Goal: Task Accomplishment & Management: Complete application form

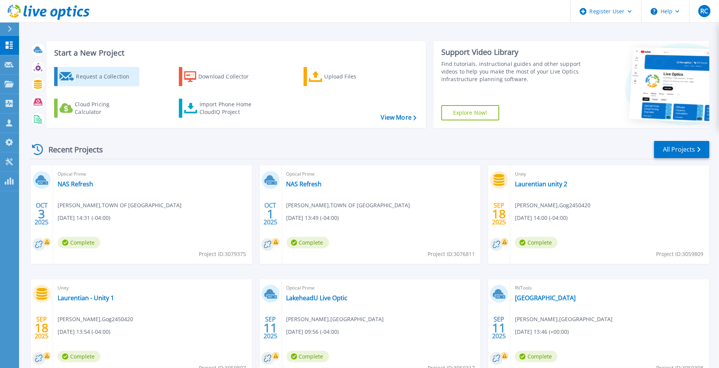
click at [91, 77] on div "Request a Collection" at bounding box center [106, 76] width 61 height 15
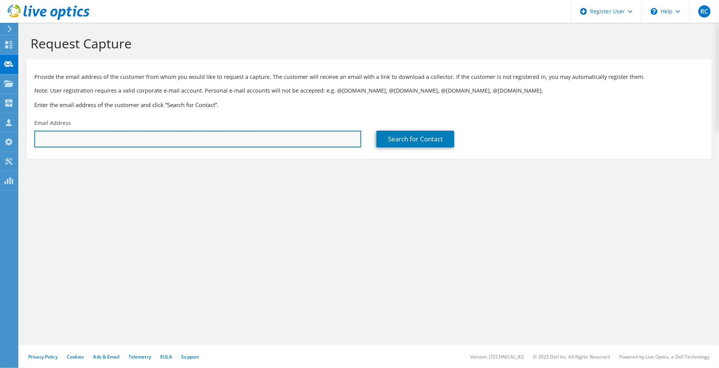
click at [107, 136] on input "text" at bounding box center [197, 139] width 327 height 17
paste input "[EMAIL_ADDRESS][DOMAIN_NAME]"
type input "[EMAIL_ADDRESS][DOMAIN_NAME]"
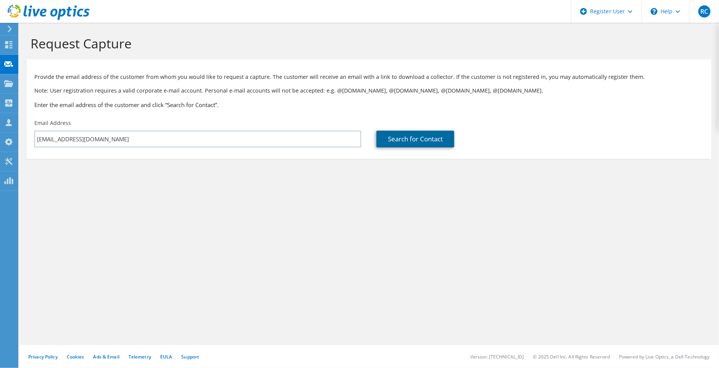
click at [442, 141] on link "Search for Contact" at bounding box center [415, 139] width 78 height 17
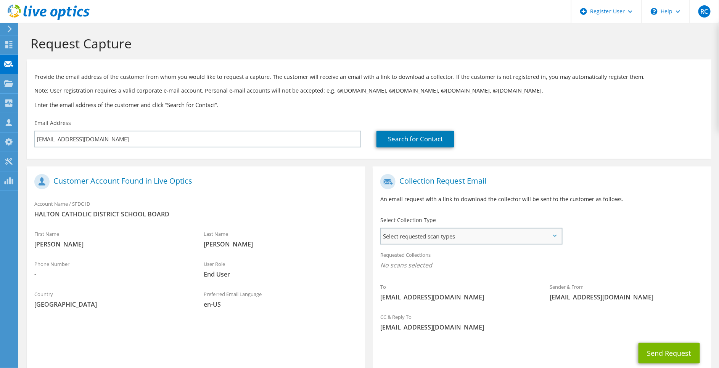
click at [466, 239] on span "Select requested scan types" at bounding box center [471, 236] width 180 height 15
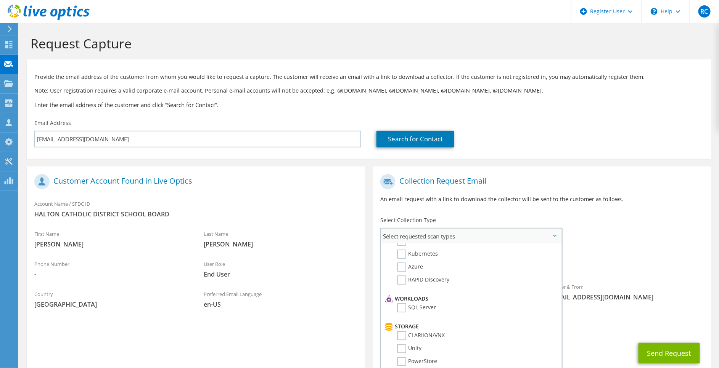
scroll to position [114, 0]
click at [403, 300] on label "PowerStore" at bounding box center [417, 304] width 40 height 9
click at [0, 0] on input "PowerStore" at bounding box center [0, 0] width 0 height 0
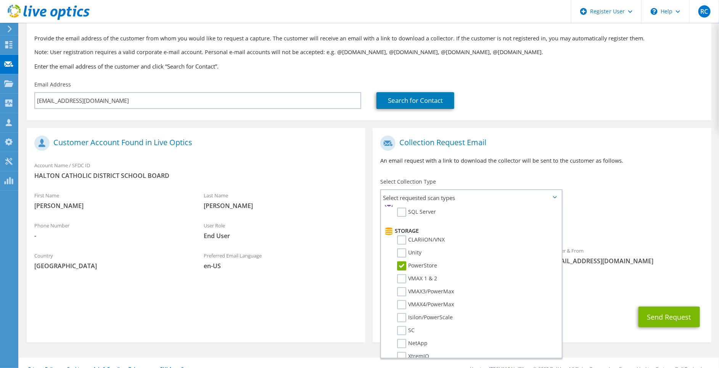
scroll to position [51, 0]
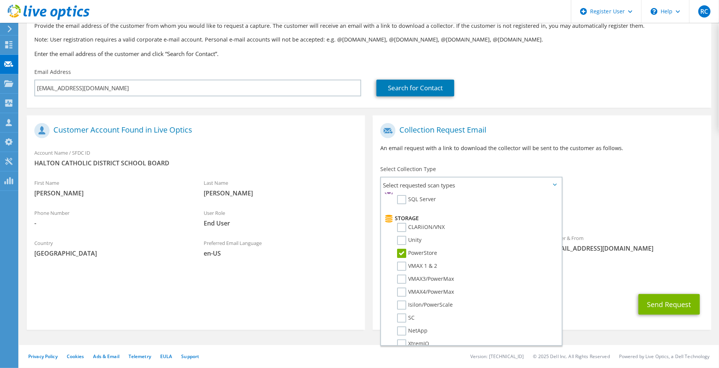
click at [646, 263] on div "CC & Reply To [EMAIL_ADDRESS][DOMAIN_NAME]" at bounding box center [541, 273] width 338 height 26
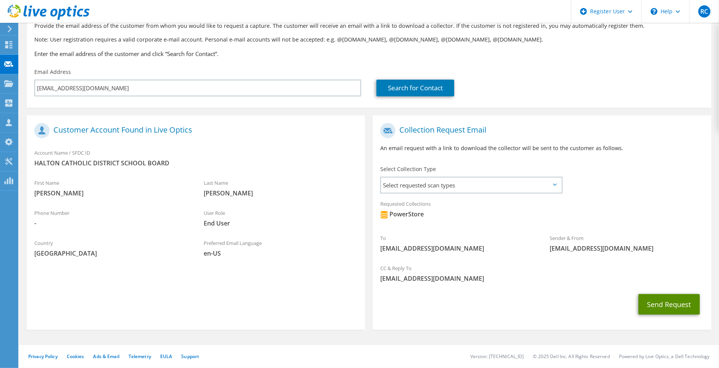
click at [660, 300] on button "Send Request" at bounding box center [668, 304] width 61 height 21
